Goal: Contribute content

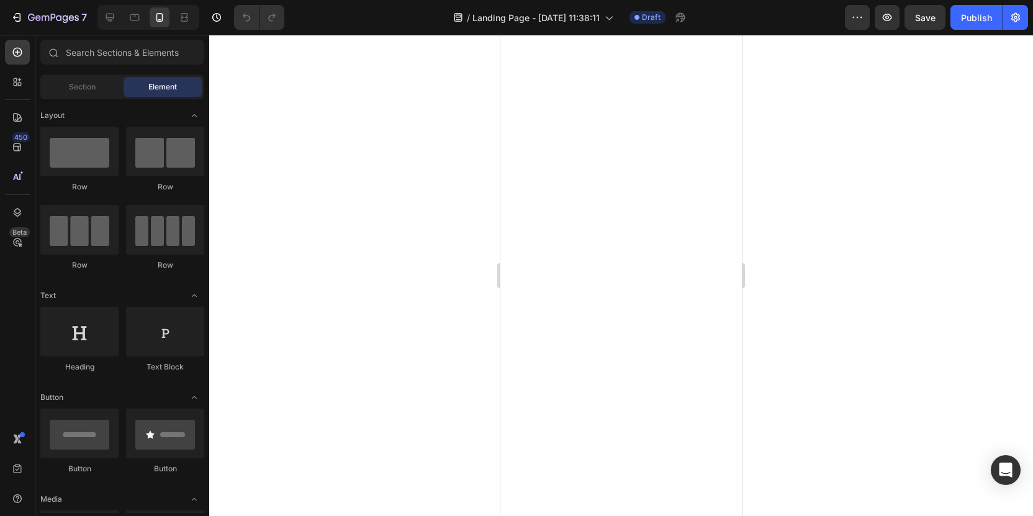
click at [120, 15] on div at bounding box center [148, 17] width 102 height 25
click at [111, 18] on icon at bounding box center [110, 18] width 8 height 8
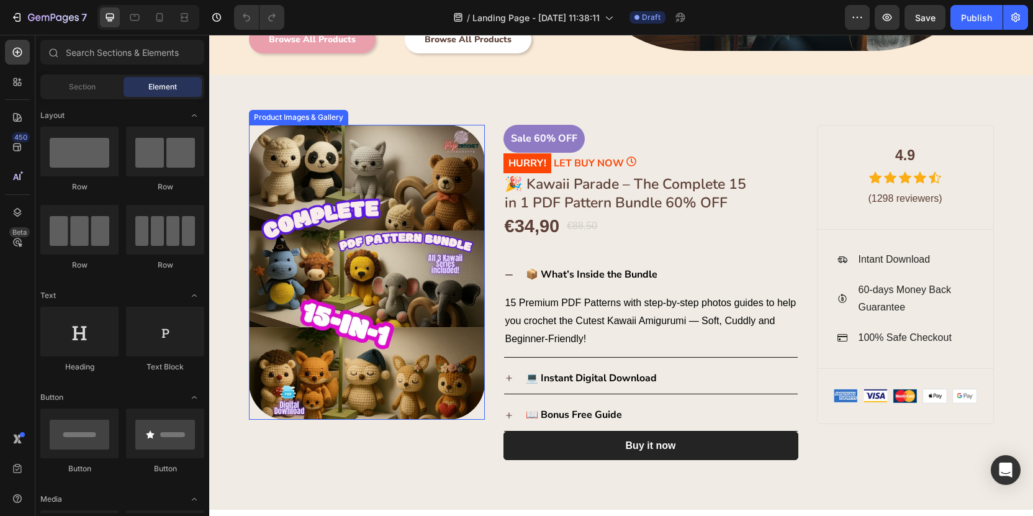
scroll to position [275, 0]
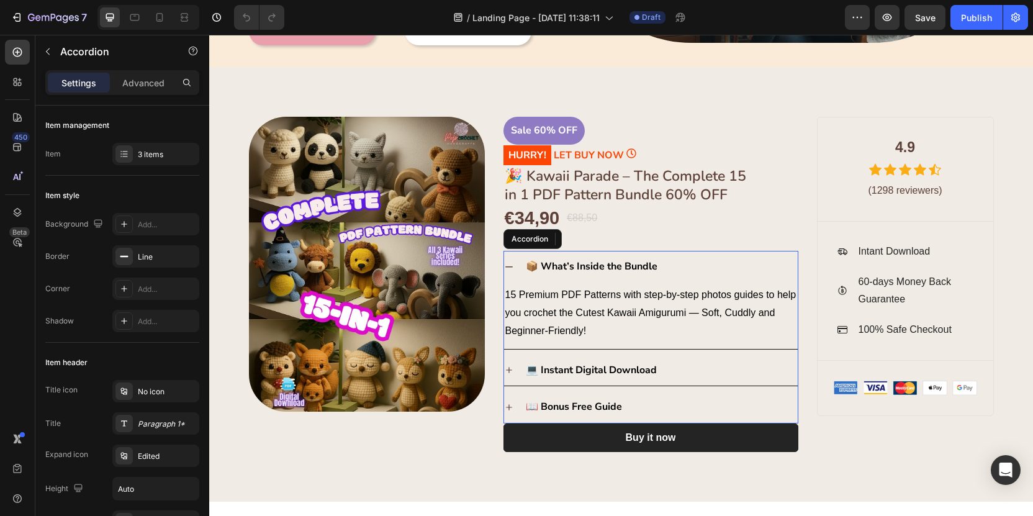
click at [541, 266] on span "📦 What’s Inside the Bundle" at bounding box center [592, 267] width 132 height 14
click at [511, 263] on icon at bounding box center [509, 267] width 10 height 10
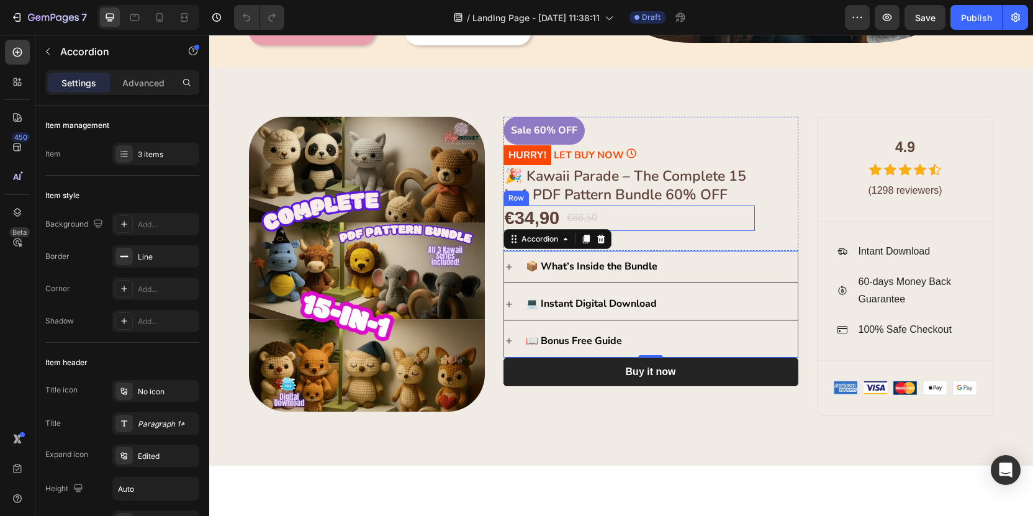
click at [758, 216] on div "Sale 60% OFF Product Badge HURRY! LET BUY NOW (P) Stock Counter 🎉 Kawaii Parade…" at bounding box center [651, 184] width 295 height 134
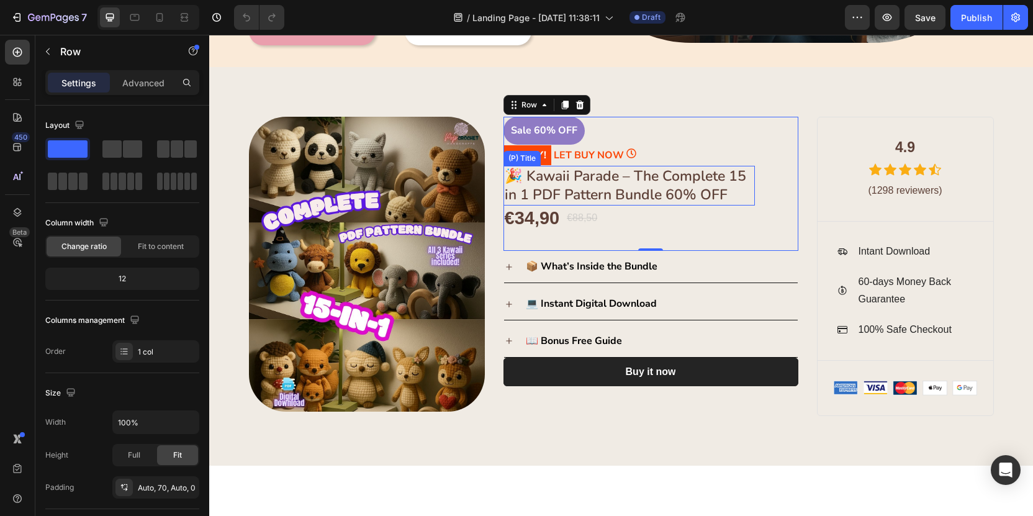
click at [659, 176] on h1 "🎉 Kawaii Parade – The Complete 15 in 1 PDF Pattern Bundle 60% OFF" at bounding box center [630, 186] width 252 height 40
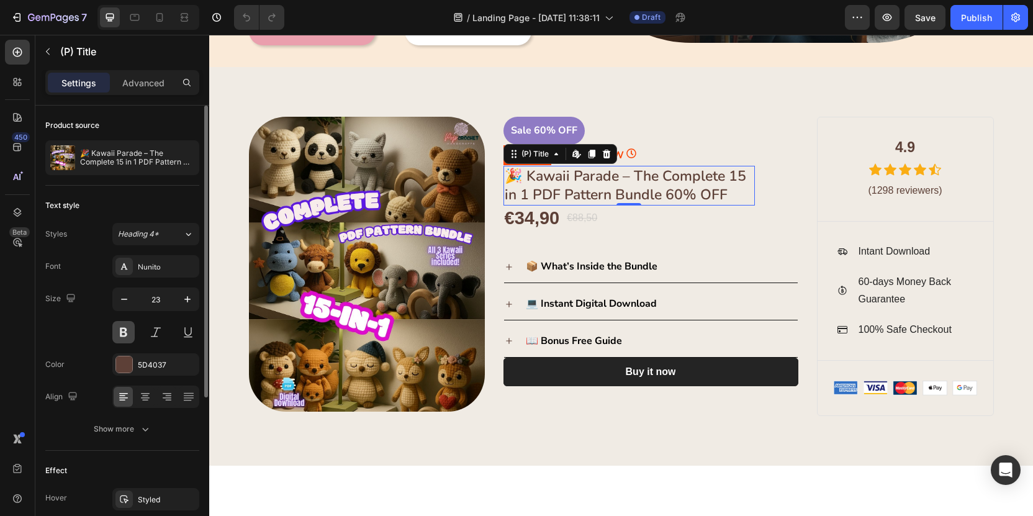
click at [119, 332] on button at bounding box center [123, 332] width 22 height 22
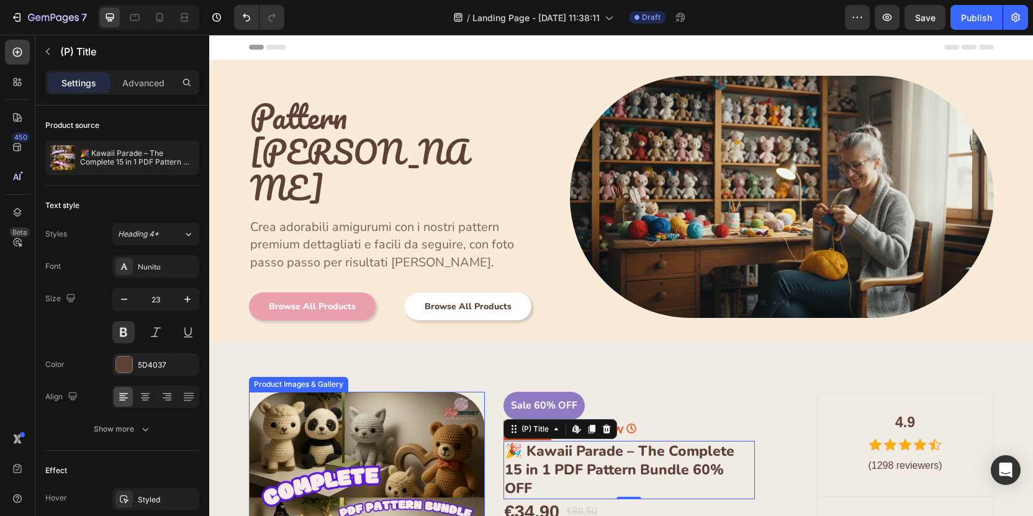
scroll to position [0, 0]
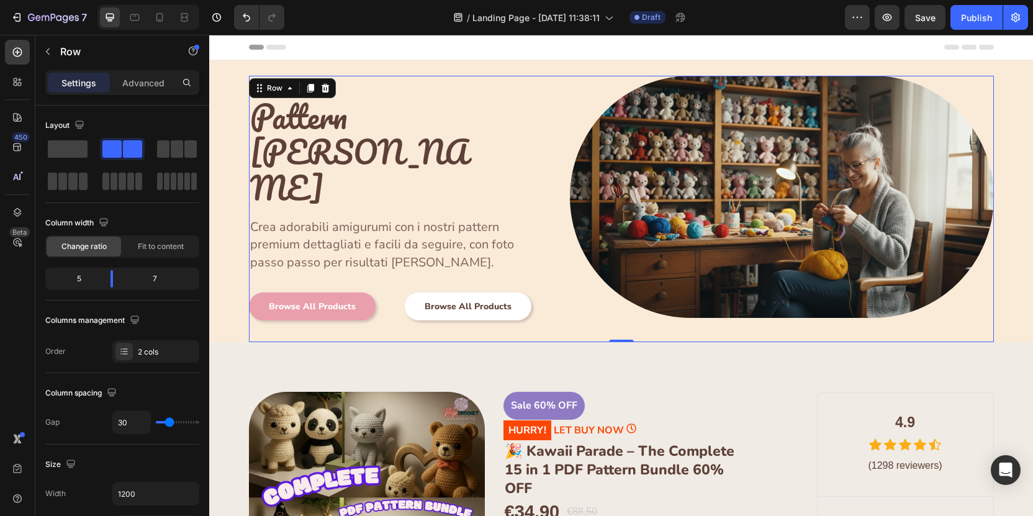
click at [598, 329] on div "Image" at bounding box center [782, 209] width 424 height 266
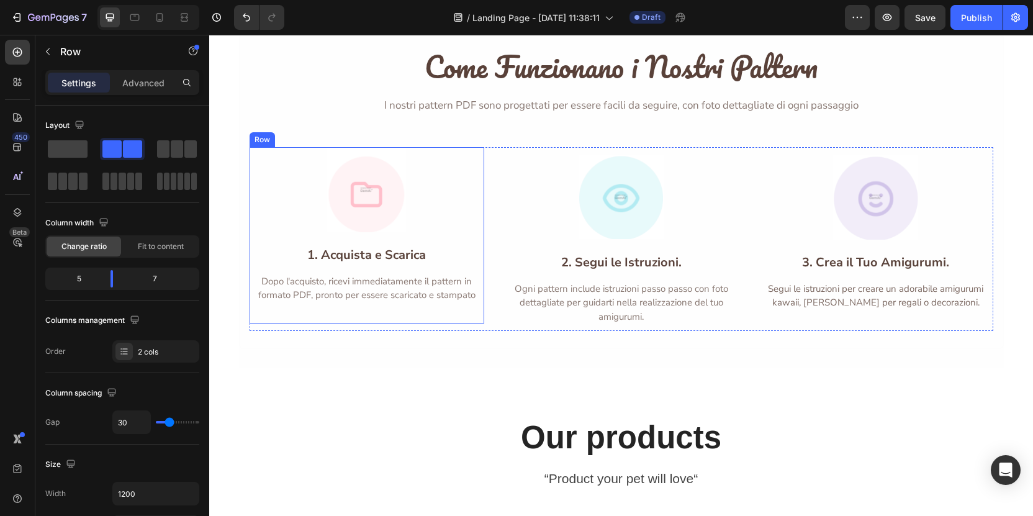
scroll to position [2683, 0]
click at [746, 158] on div "Image 1. Acquista e Scarica Heading Dopo l'acquisto, ricevi immediatamente il p…" at bounding box center [622, 239] width 744 height 184
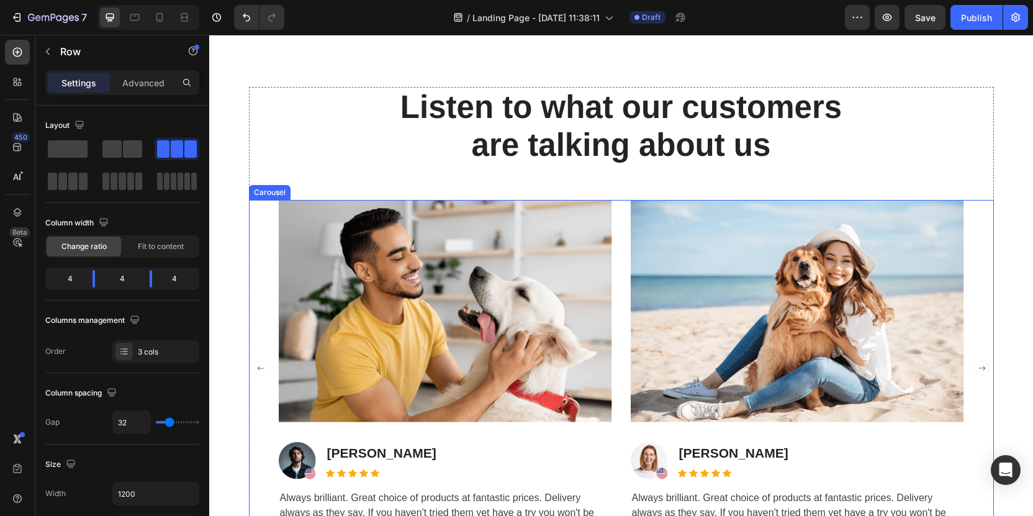
scroll to position [3434, 0]
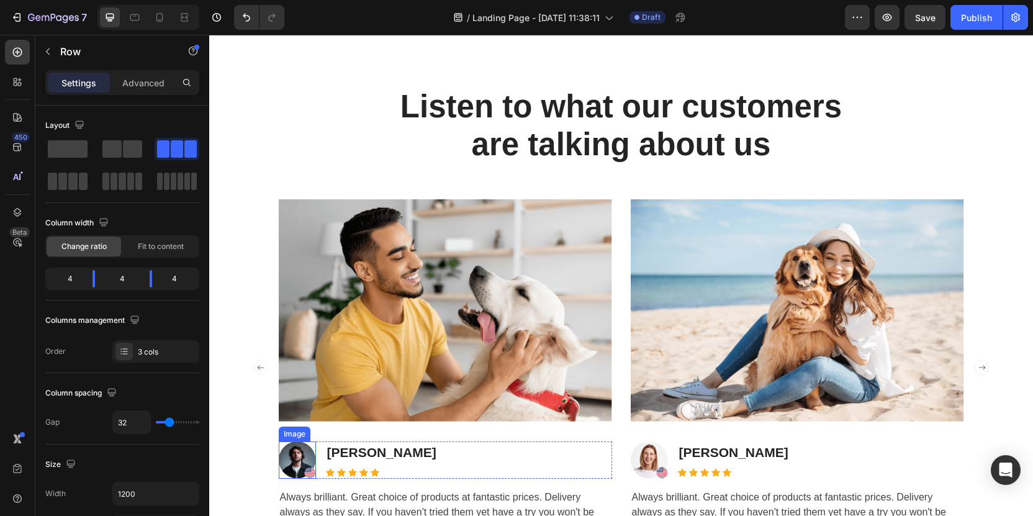
click at [296, 460] on img at bounding box center [297, 460] width 37 height 37
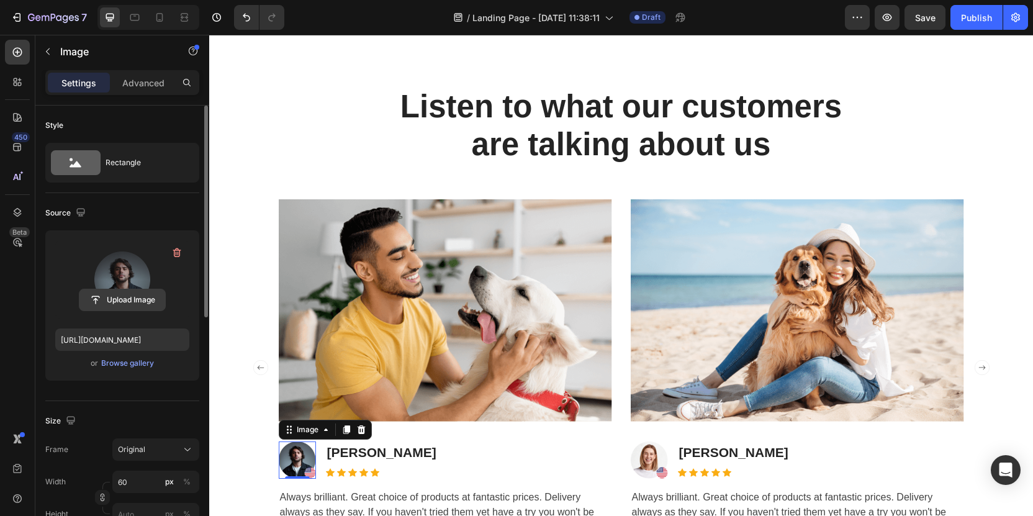
click at [137, 301] on input "file" at bounding box center [122, 299] width 86 height 21
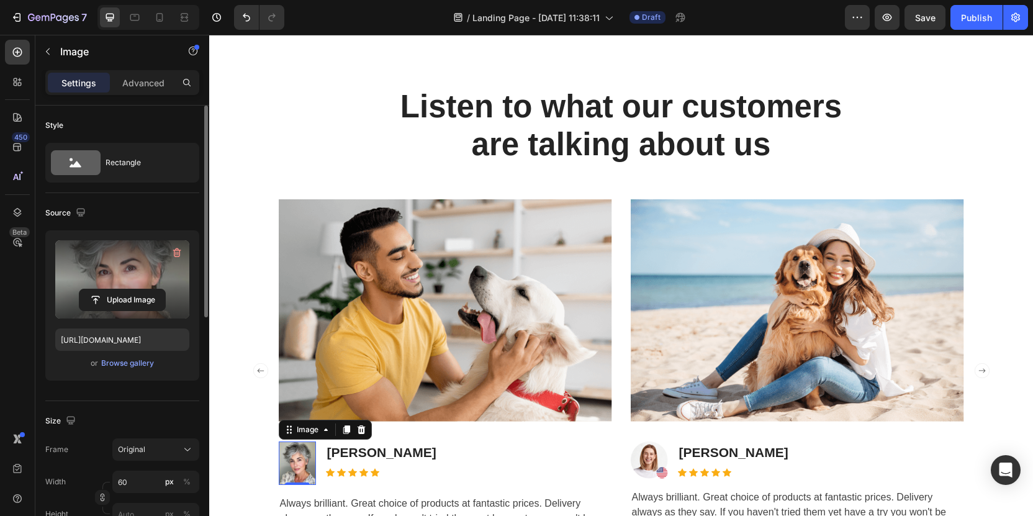
type input "[URL][DOMAIN_NAME]"
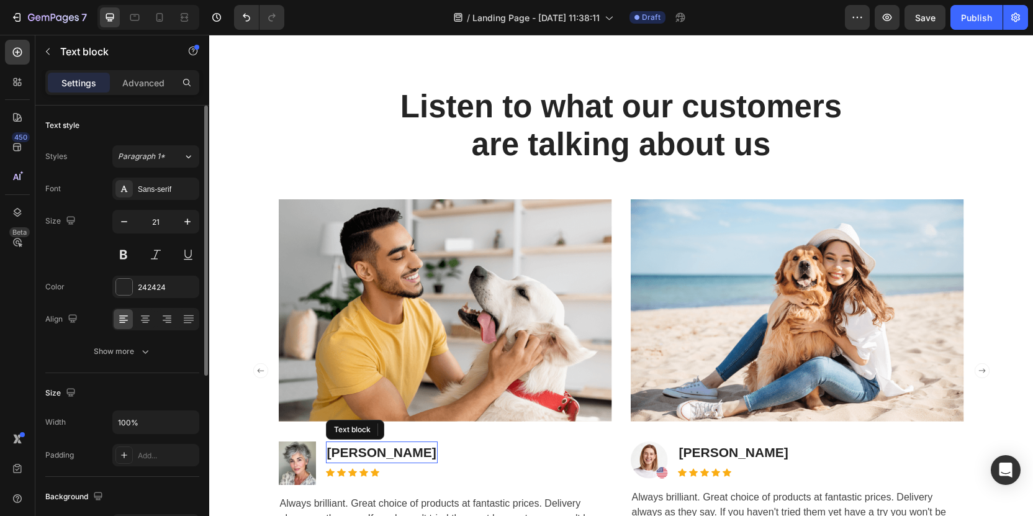
click at [396, 453] on p "[PERSON_NAME]" at bounding box center [381, 453] width 109 height 20
click at [407, 452] on p "[PERSON_NAME]" at bounding box center [381, 453] width 109 height 20
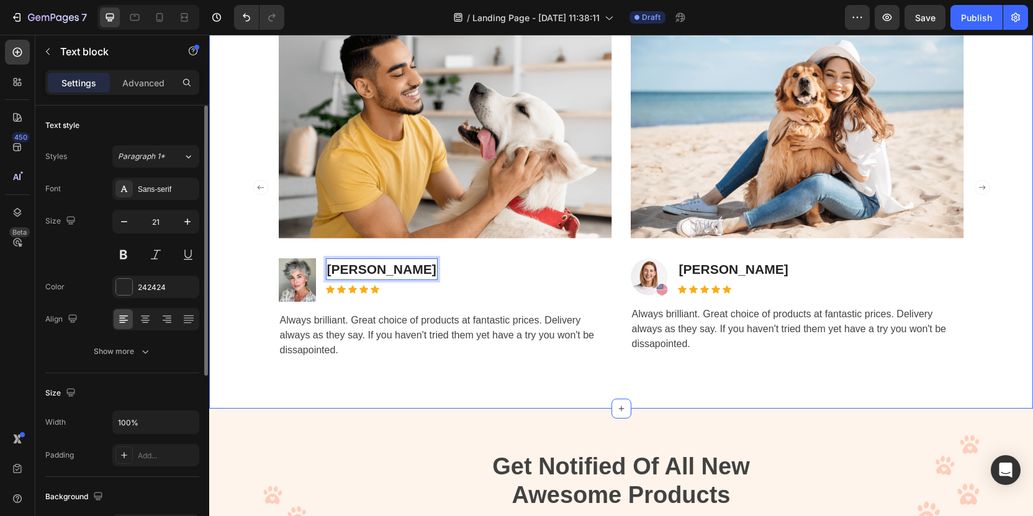
scroll to position [3619, 0]
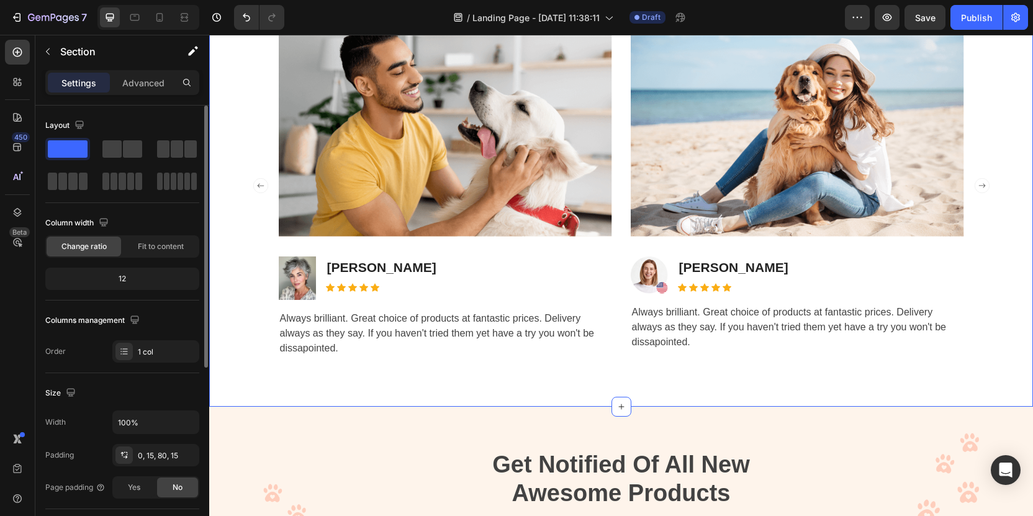
click at [465, 396] on div "Listen to what our customers are talking about us Heading Image Image [PERSON_N…" at bounding box center [621, 154] width 824 height 506
click at [650, 272] on img at bounding box center [649, 274] width 37 height 37
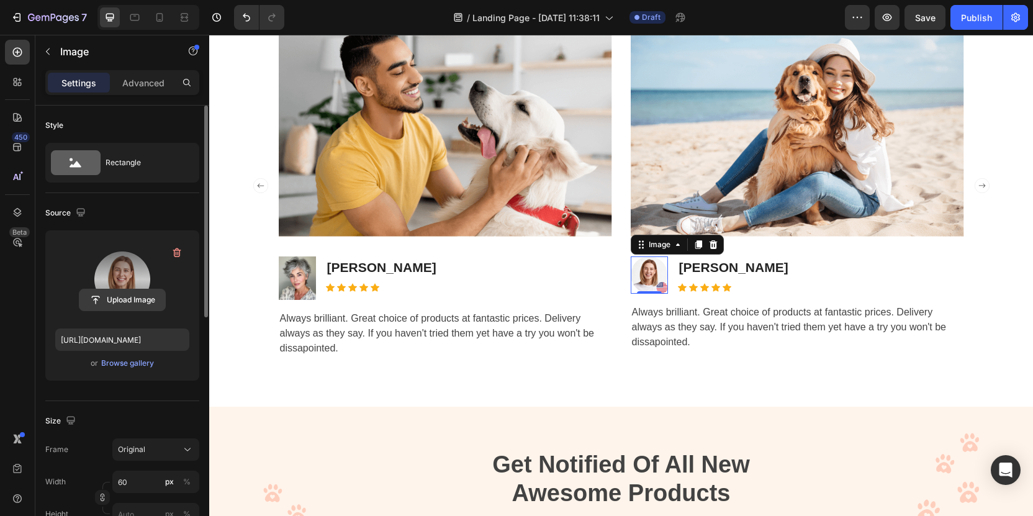
click at [130, 305] on input "file" at bounding box center [122, 299] width 86 height 21
type input "C:\fakepath\[PERSON_NAME]-anziana-espressiva-che-posa_344912-2977.jpg.avif"
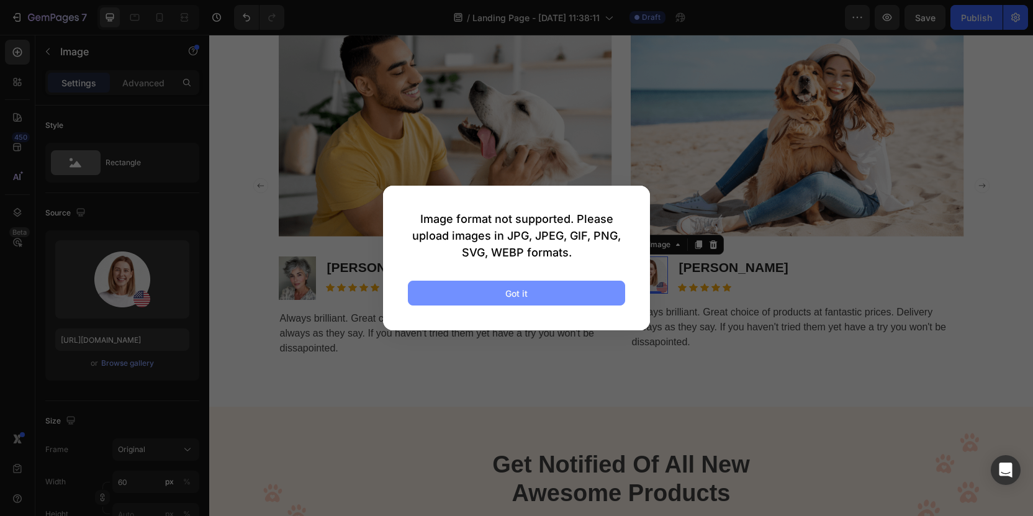
click at [551, 296] on button "Got it" at bounding box center [516, 293] width 217 height 25
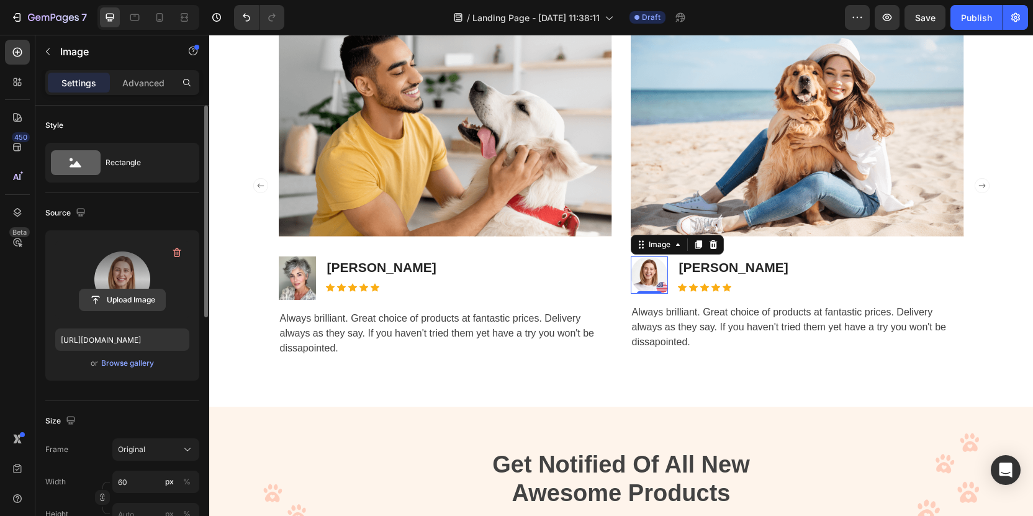
click at [132, 299] on input "file" at bounding box center [122, 299] width 86 height 21
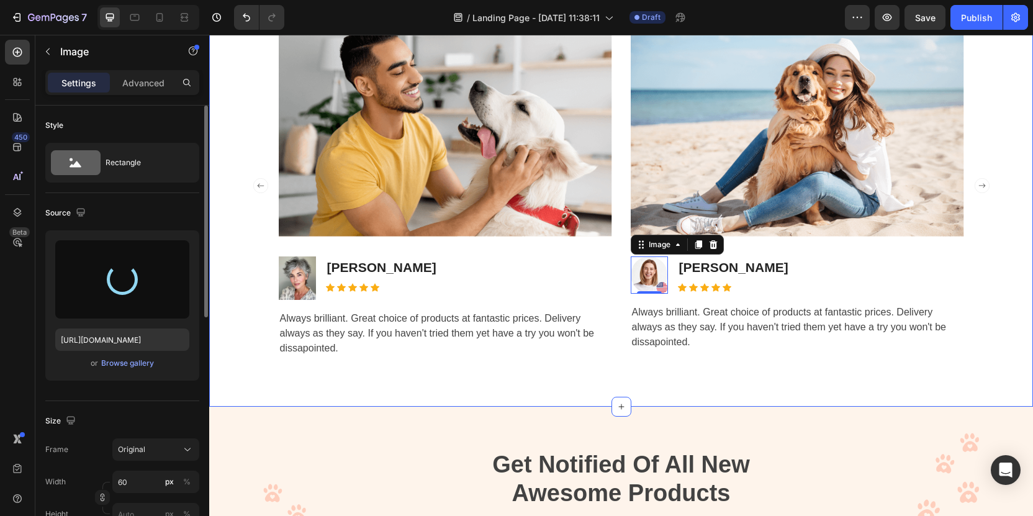
type input "[URL][DOMAIN_NAME]"
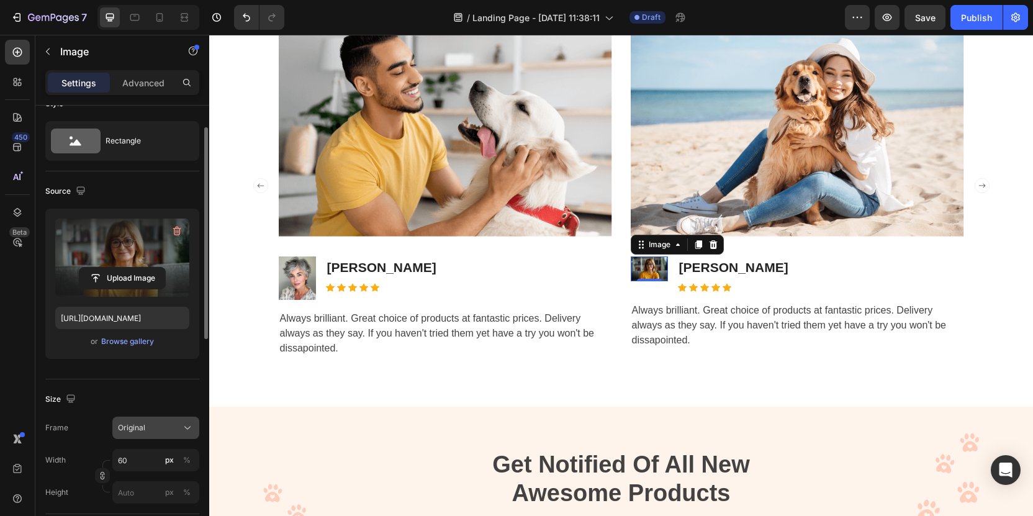
scroll to position [30, 0]
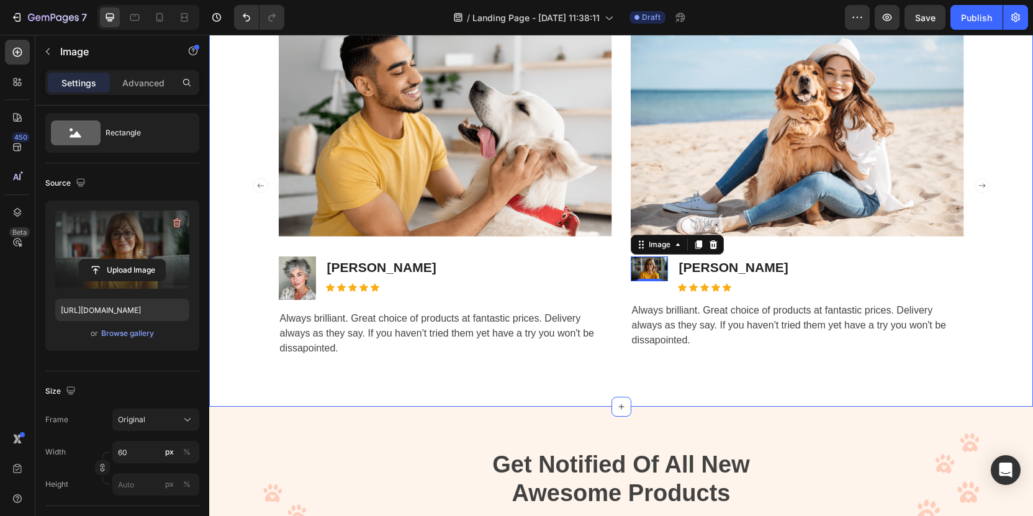
click at [616, 386] on div "Listen to what our customers are talking about us Heading Image Image [PERSON_N…" at bounding box center [621, 154] width 824 height 506
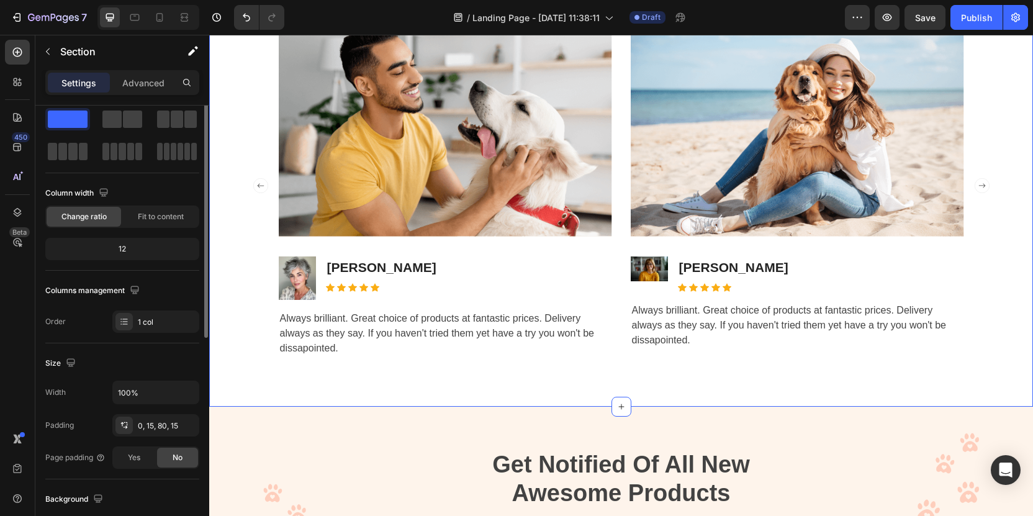
scroll to position [0, 0]
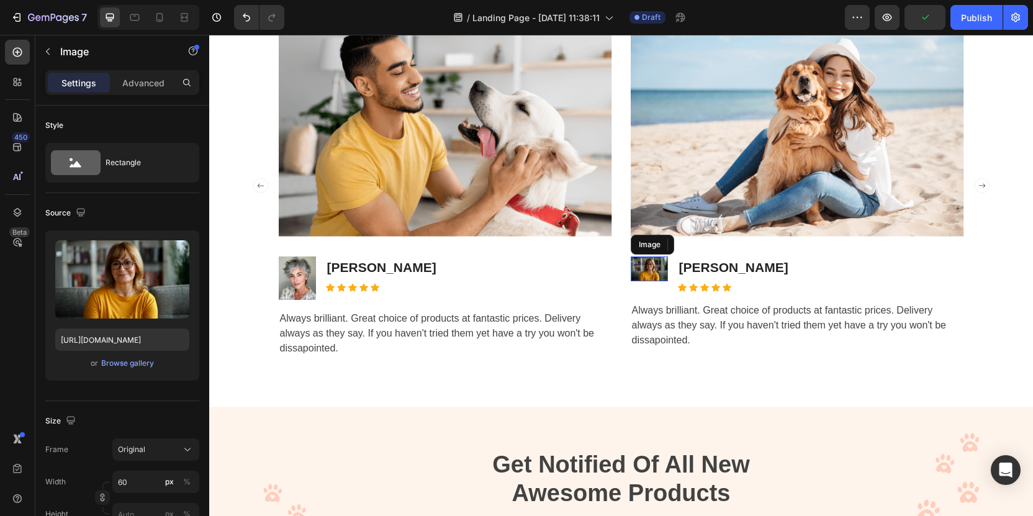
click at [655, 278] on img at bounding box center [649, 268] width 37 height 25
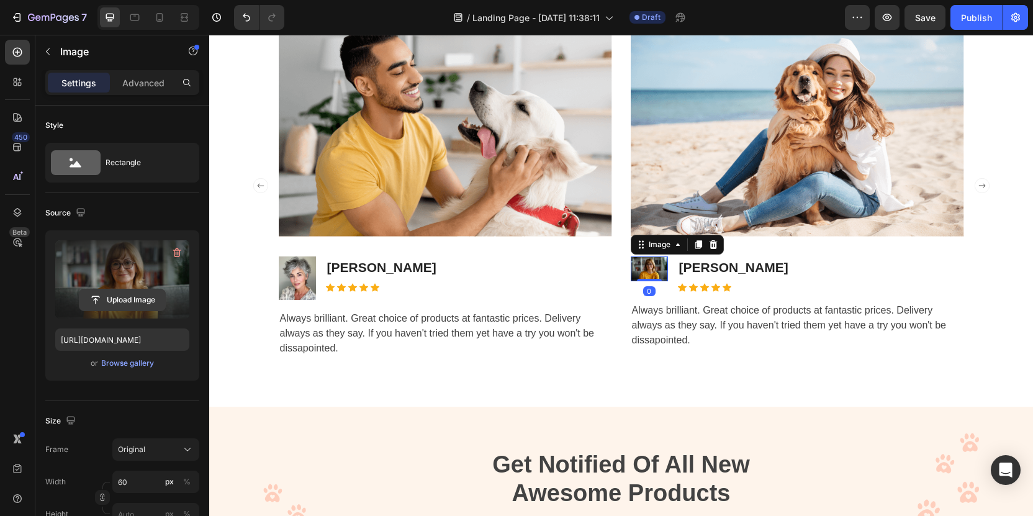
click at [134, 297] on input "file" at bounding box center [122, 299] width 86 height 21
